Goal: Information Seeking & Learning: Understand process/instructions

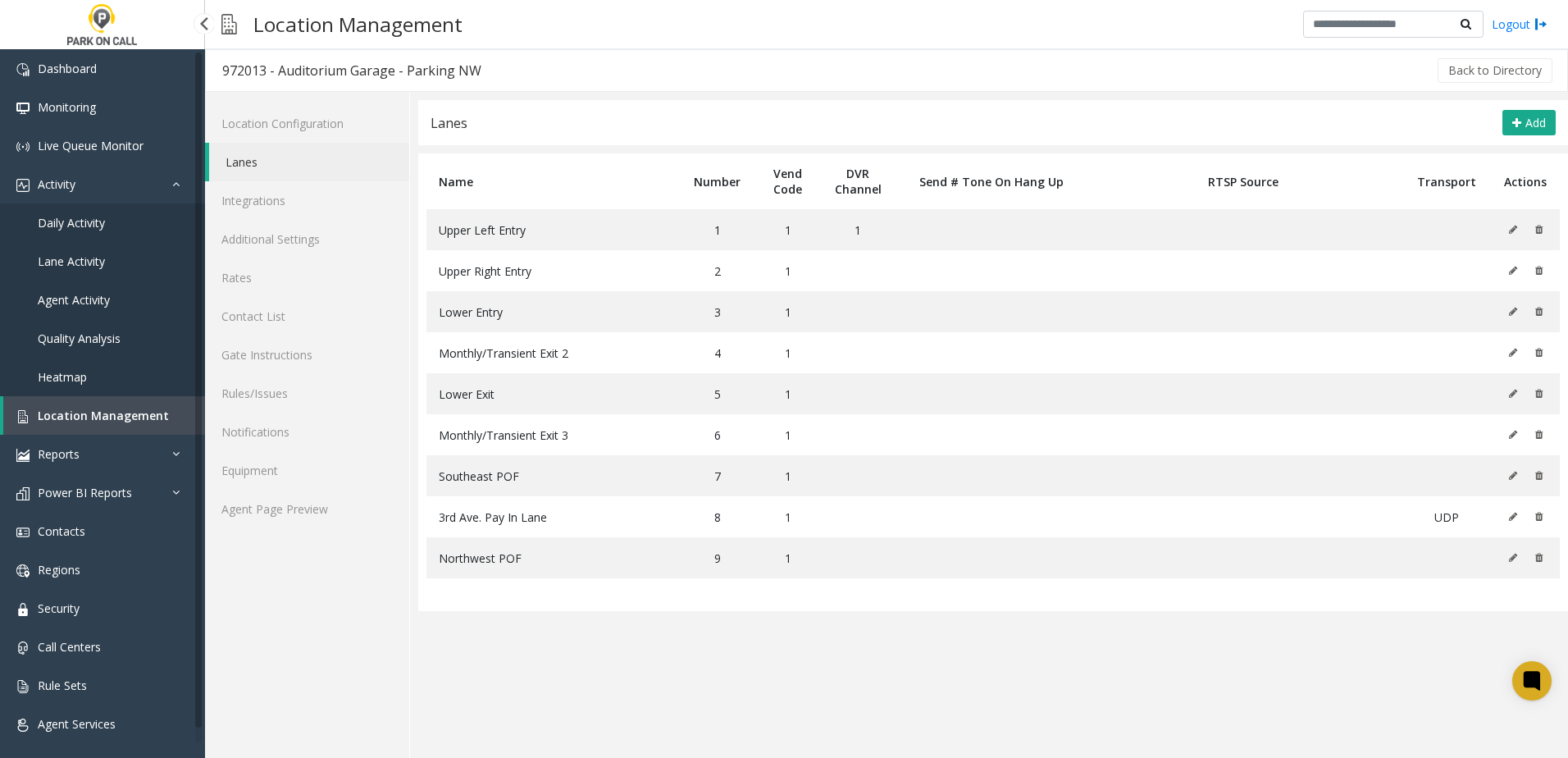
click at [110, 415] on span "Location Management" at bounding box center [104, 416] width 131 height 15
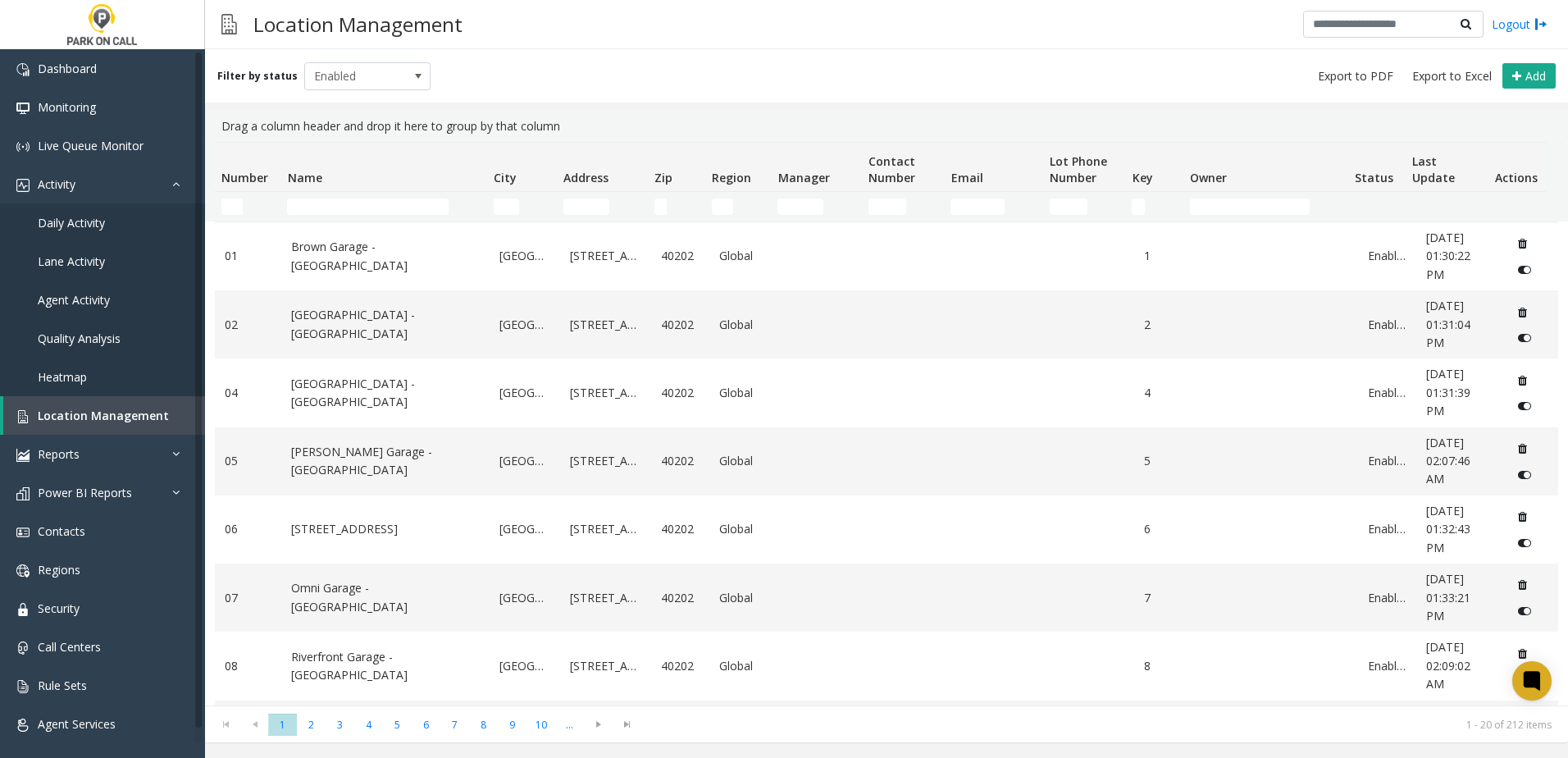
click at [349, 218] on td "Name Filter" at bounding box center [383, 206] width 206 height 29
click at [354, 206] on input "Name Filter" at bounding box center [368, 206] width 162 height 16
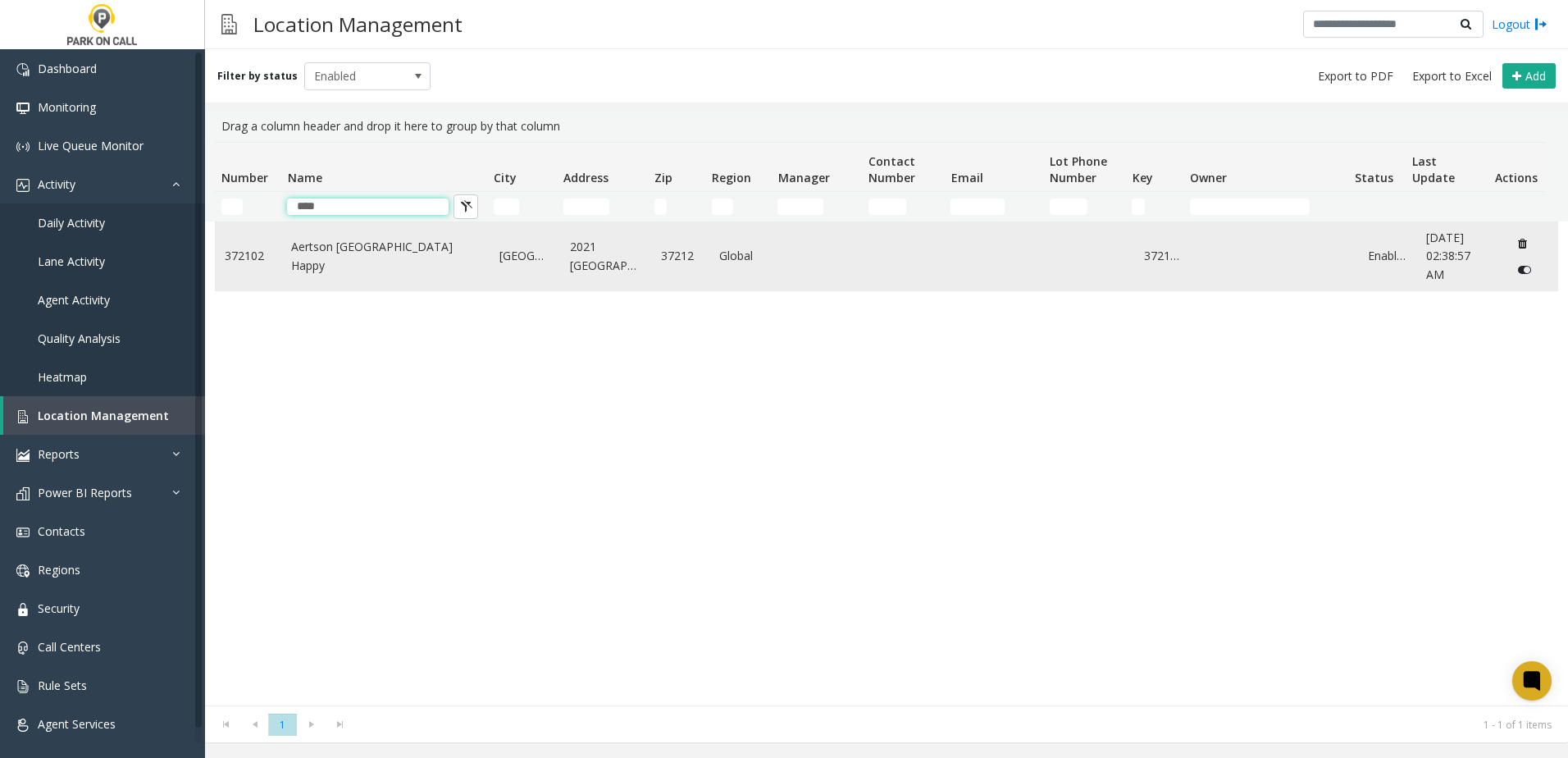
type input "****"
click at [327, 276] on td "Aertson Midtown - Park Happy" at bounding box center [385, 257] width 208 height 68
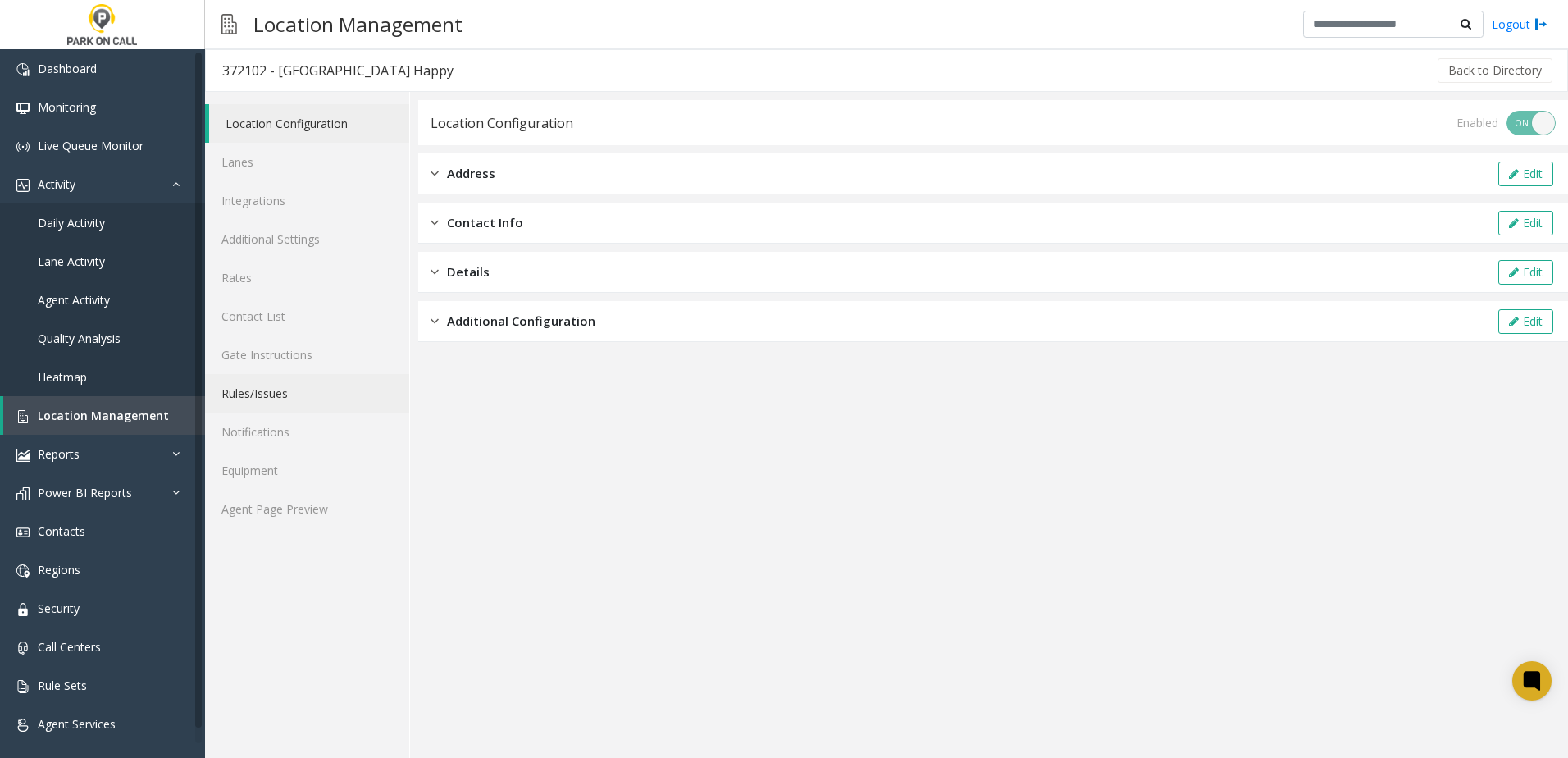
click at [272, 399] on link "Rules/Issues" at bounding box center [307, 393] width 204 height 39
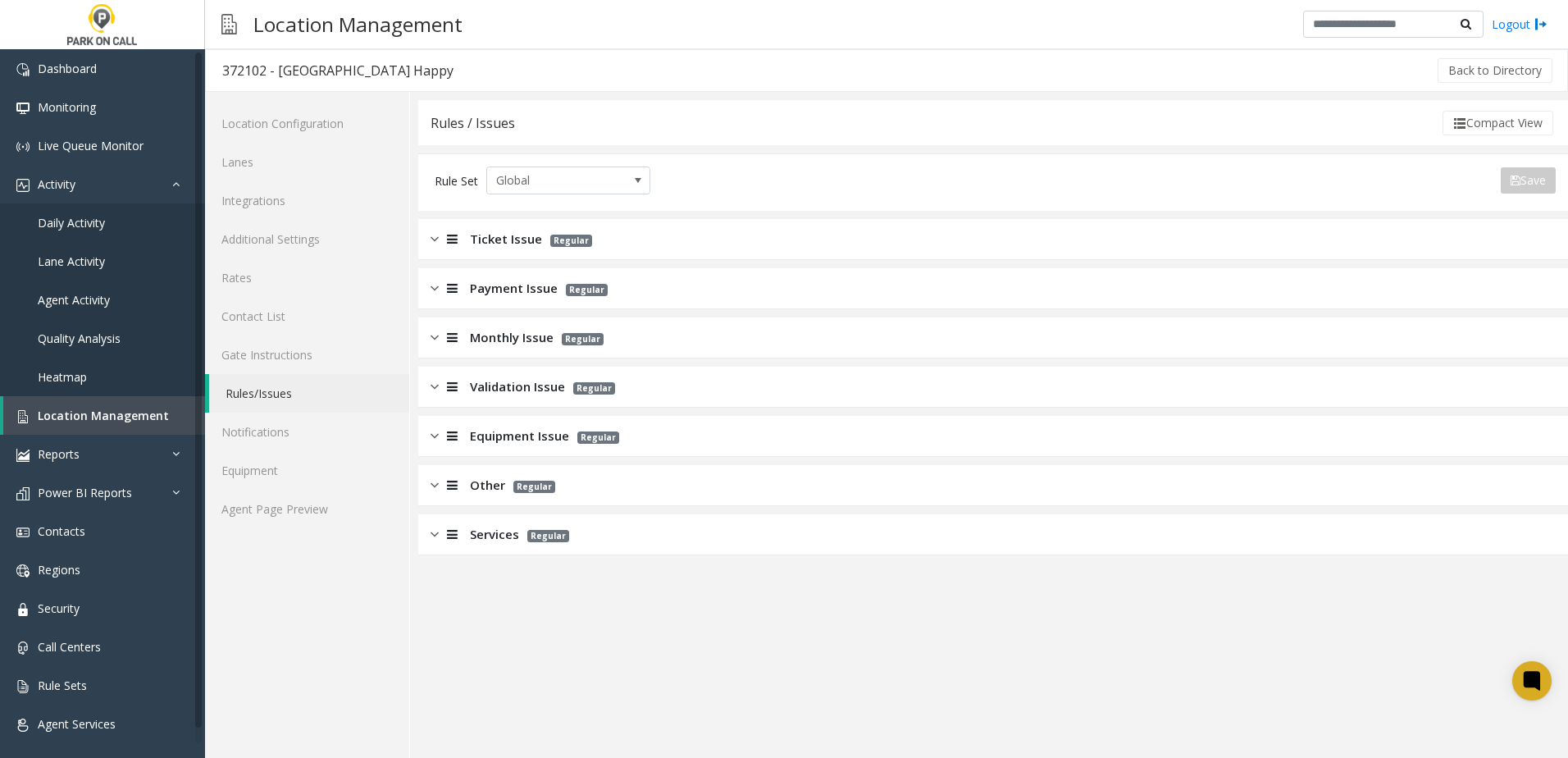
click at [503, 238] on span "Ticket Issue" at bounding box center [506, 240] width 72 height 19
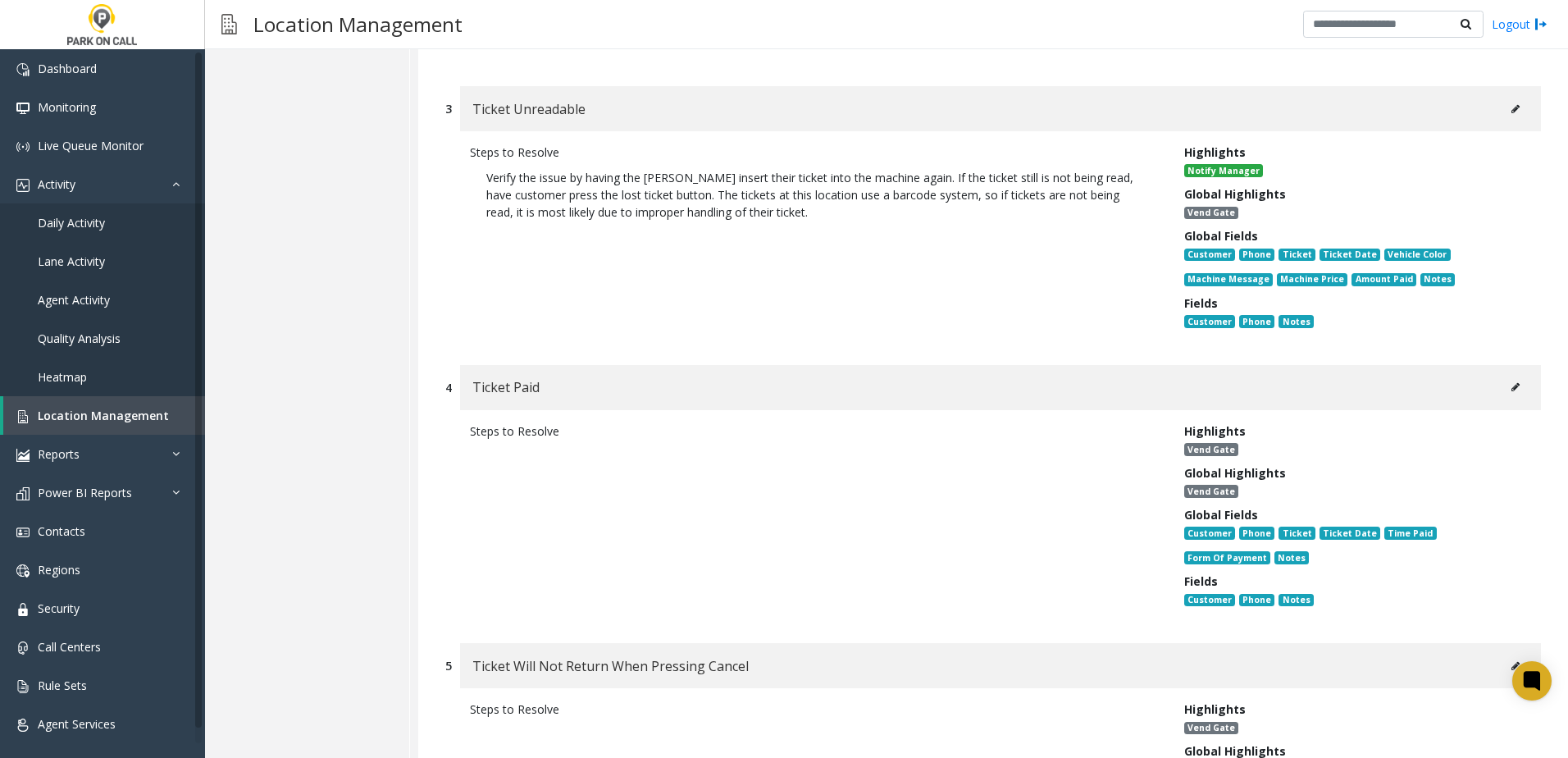
scroll to position [656, 0]
click at [637, 493] on div "Steps to Resolve" at bounding box center [814, 517] width 714 height 193
click at [571, 364] on div "Ticket Paid" at bounding box center [1000, 386] width 1081 height 45
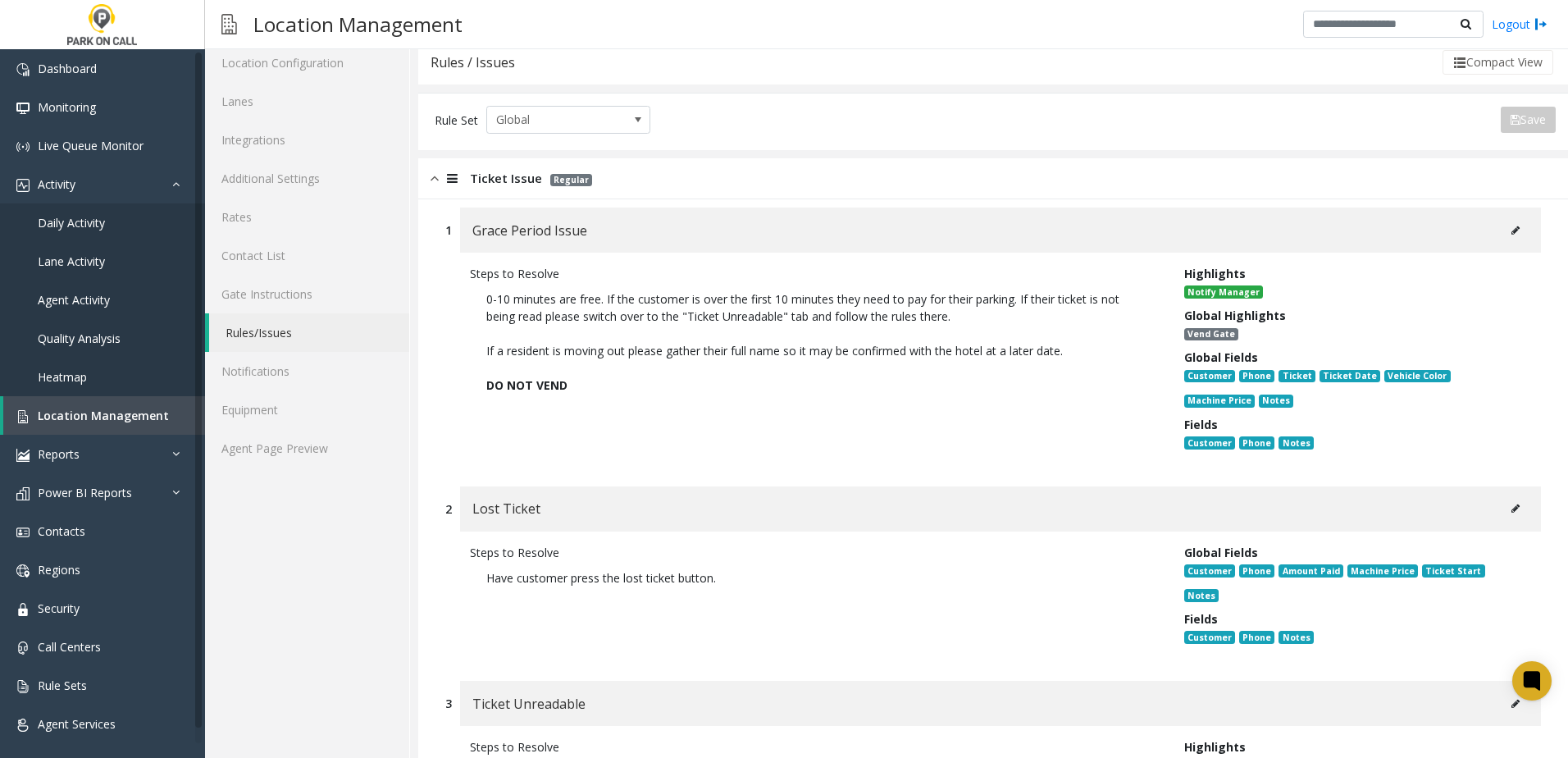
scroll to position [0, 0]
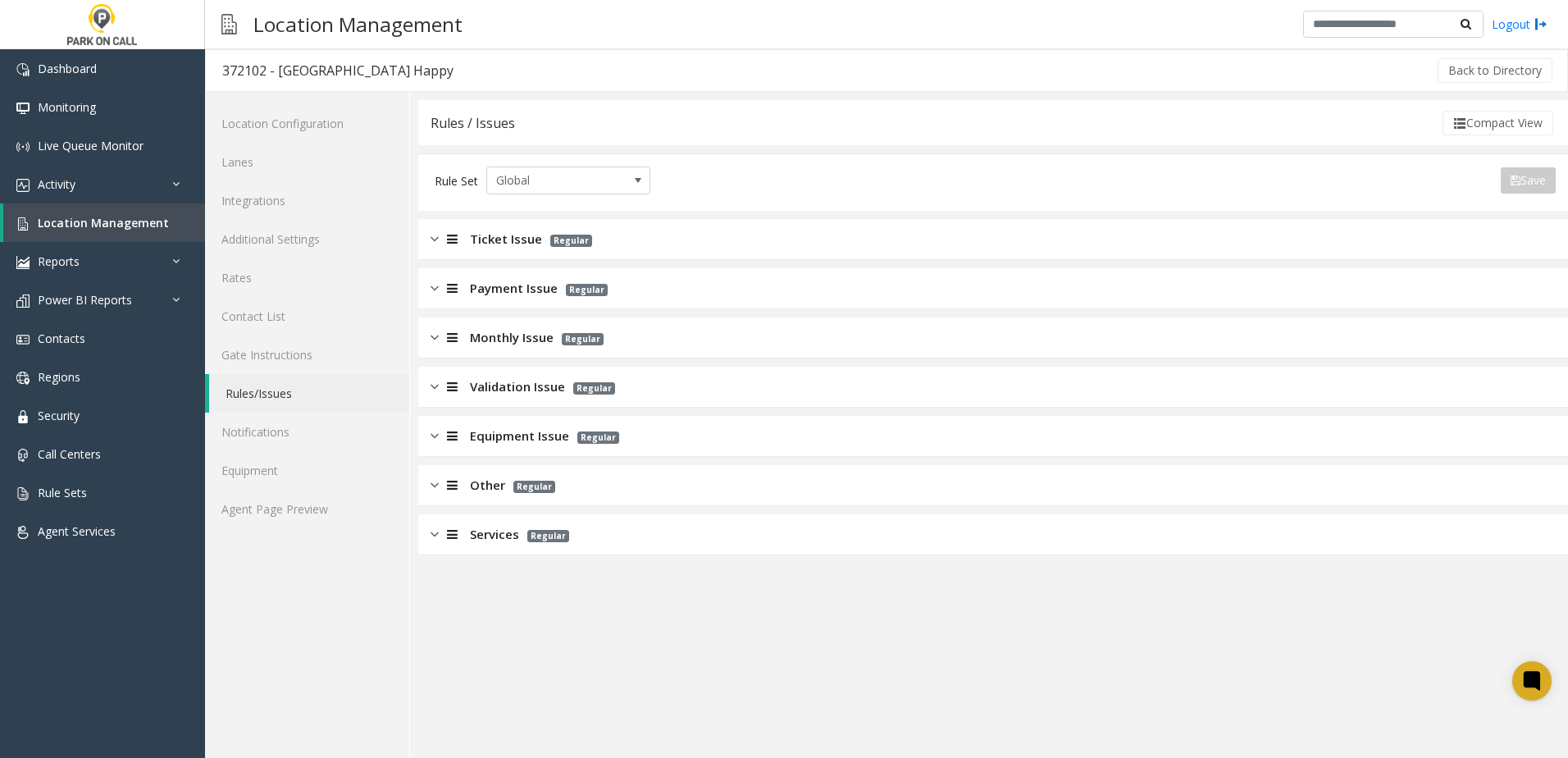
click at [455, 582] on app-rules "Rules / Issues Compact View Rule Set Global Save Export to PDF Export to Excel …" at bounding box center [993, 429] width 1150 height 658
